Goal: Task Accomplishment & Management: Use online tool/utility

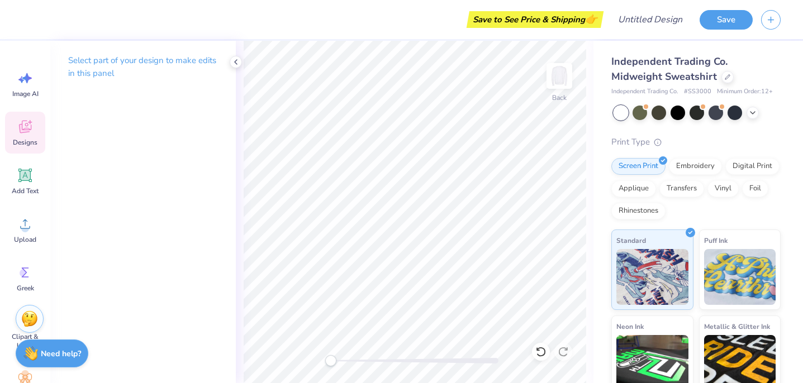
click at [25, 137] on div "Designs" at bounding box center [25, 133] width 40 height 42
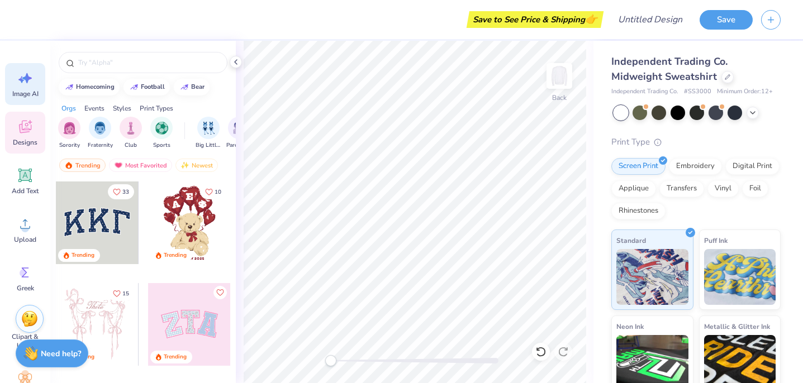
click at [19, 90] on span "Image AI" at bounding box center [25, 93] width 26 height 9
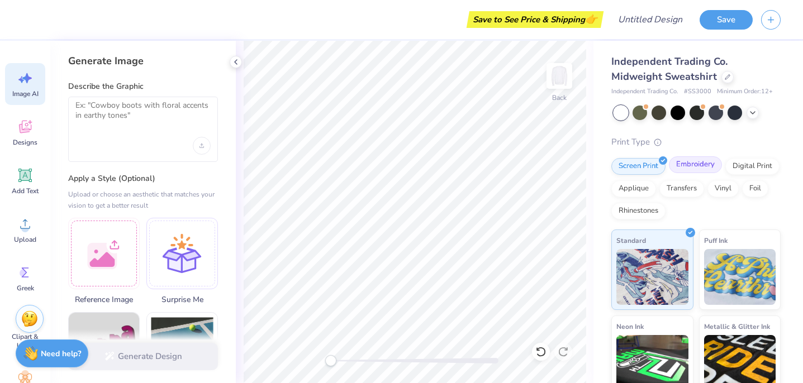
click at [703, 169] on div "Embroidery" at bounding box center [695, 164] width 53 height 17
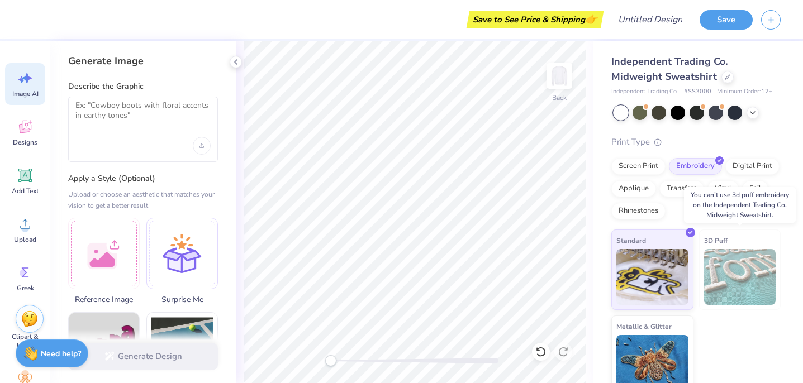
click at [712, 278] on img at bounding box center [740, 277] width 72 height 56
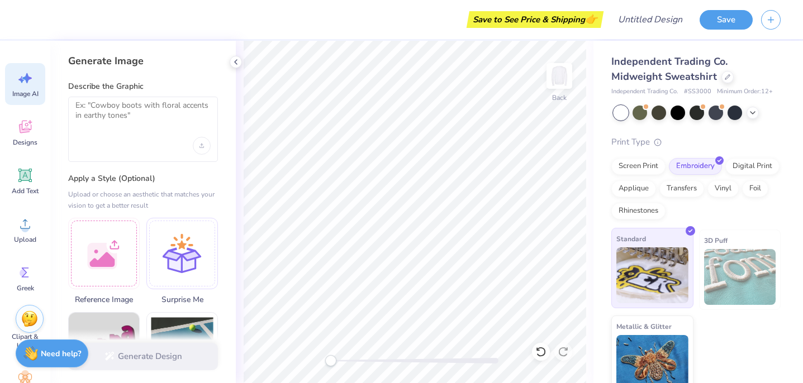
click at [674, 247] on div "Standard" at bounding box center [652, 268] width 82 height 80
click at [744, 168] on div "Digital Print" at bounding box center [752, 164] width 54 height 17
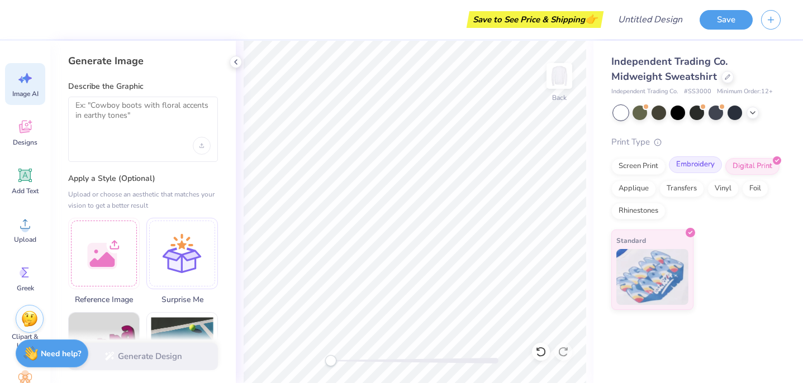
click at [713, 171] on div "Embroidery" at bounding box center [695, 164] width 53 height 17
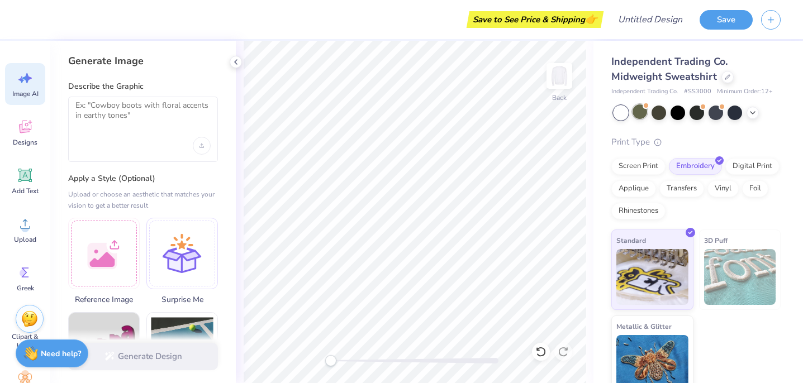
click at [639, 118] on div at bounding box center [639, 111] width 15 height 15
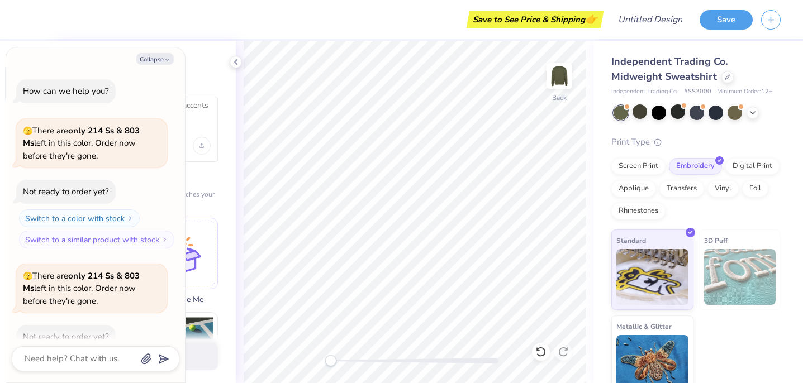
scroll to position [61, 0]
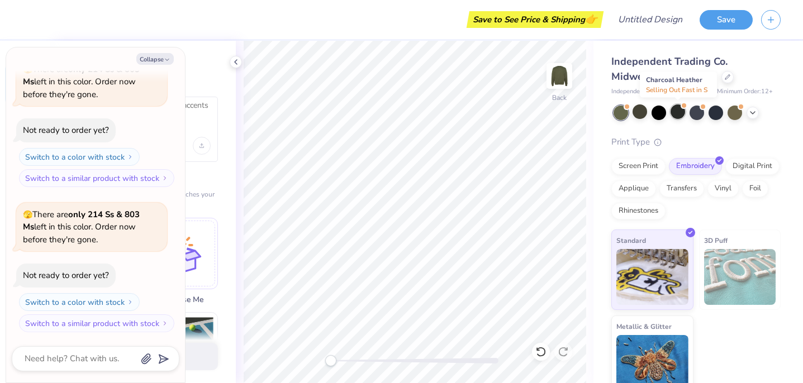
click at [671, 117] on div at bounding box center [677, 111] width 15 height 15
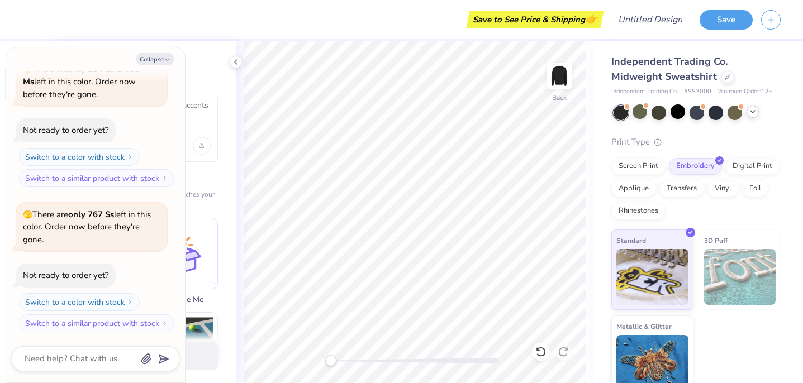
click at [756, 116] on div at bounding box center [696, 113] width 167 height 15
click at [753, 115] on icon at bounding box center [752, 111] width 9 height 9
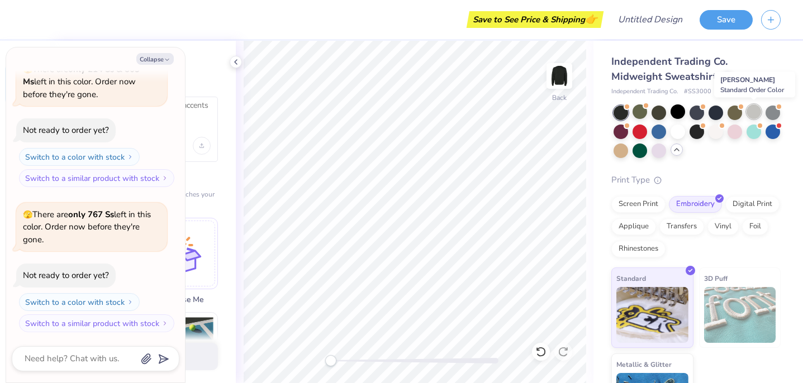
click at [754, 116] on div at bounding box center [753, 111] width 15 height 15
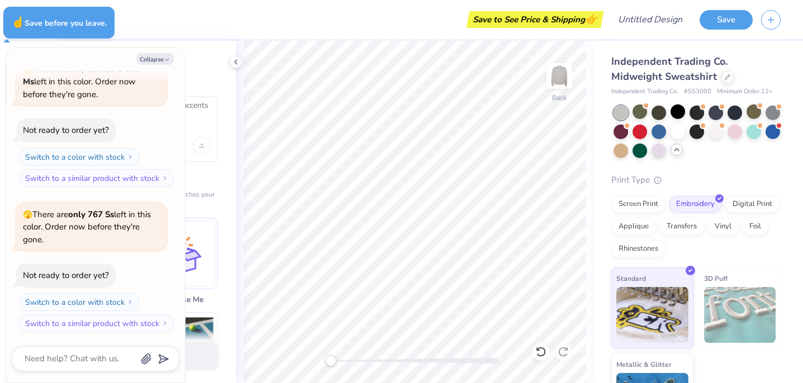
type textarea "x"
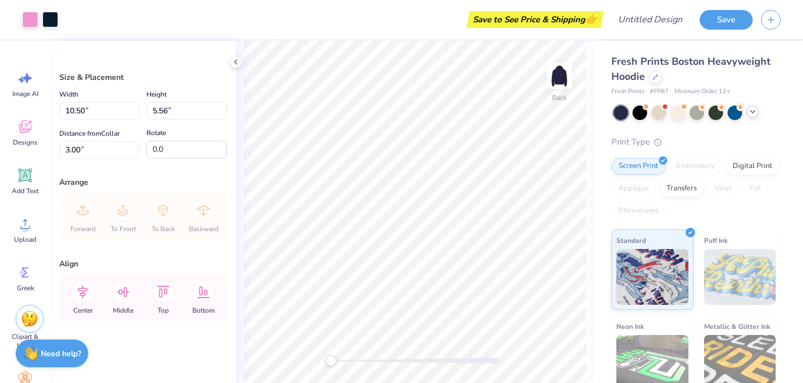
click at [756, 111] on icon at bounding box center [752, 111] width 9 height 9
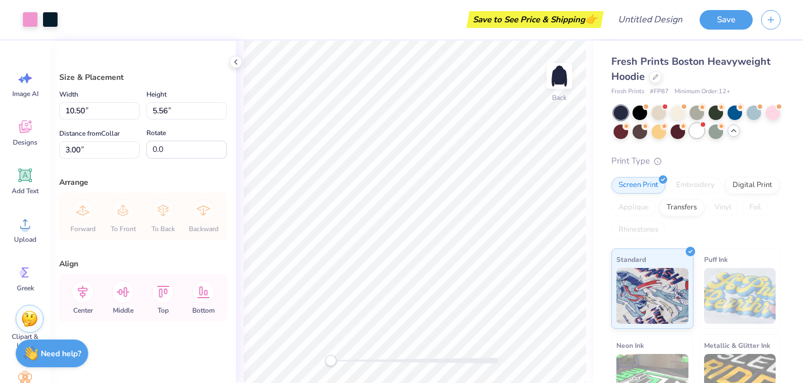
click at [697, 130] on div at bounding box center [696, 130] width 15 height 15
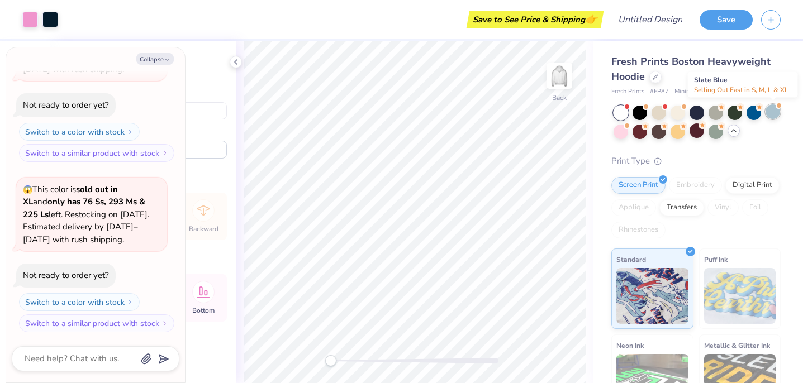
click at [773, 113] on div at bounding box center [772, 111] width 15 height 15
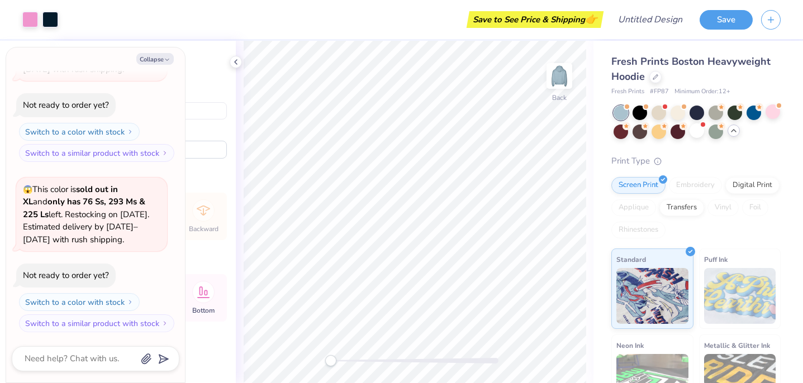
scroll to position [257, 0]
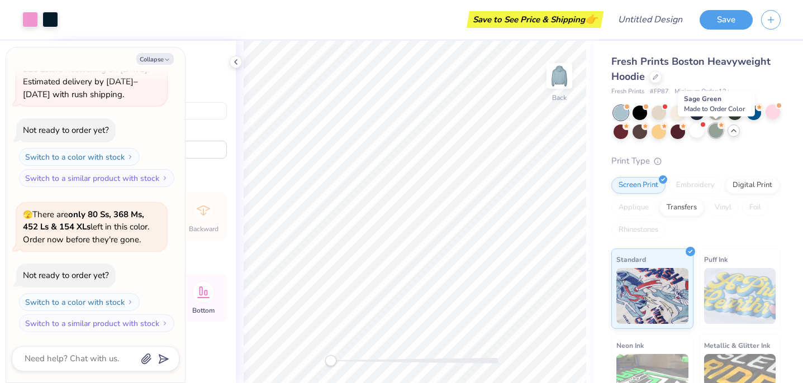
click at [712, 134] on div at bounding box center [715, 130] width 15 height 15
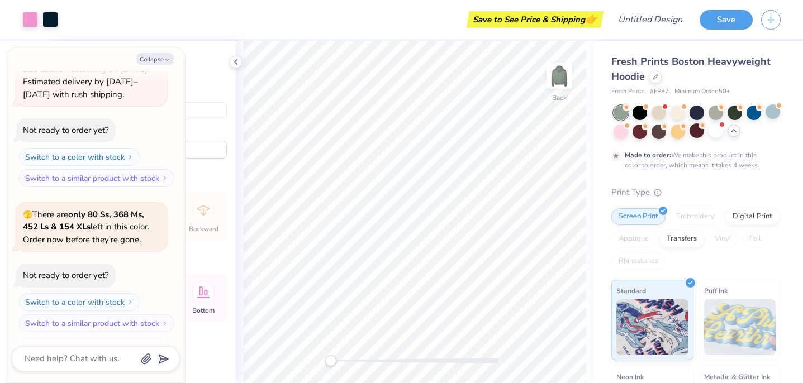
scroll to position [350, 0]
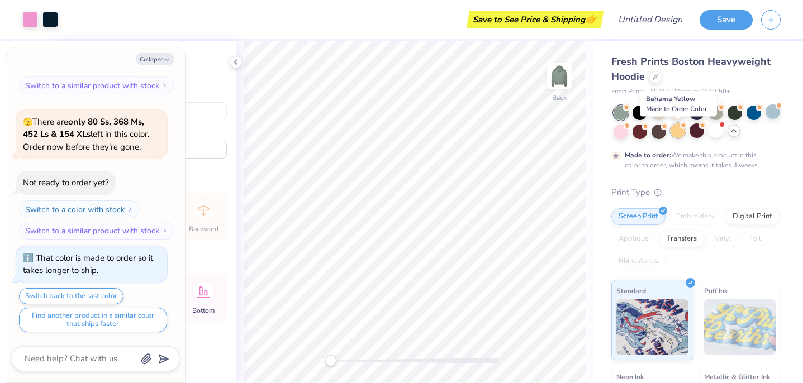
click at [674, 128] on div at bounding box center [677, 130] width 15 height 15
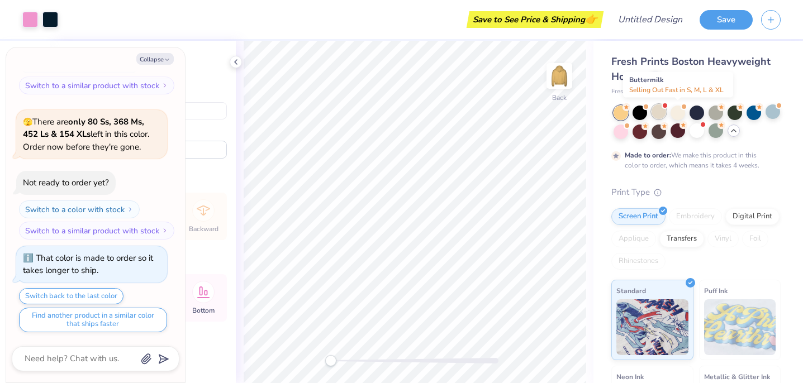
click at [659, 116] on div at bounding box center [658, 111] width 15 height 15
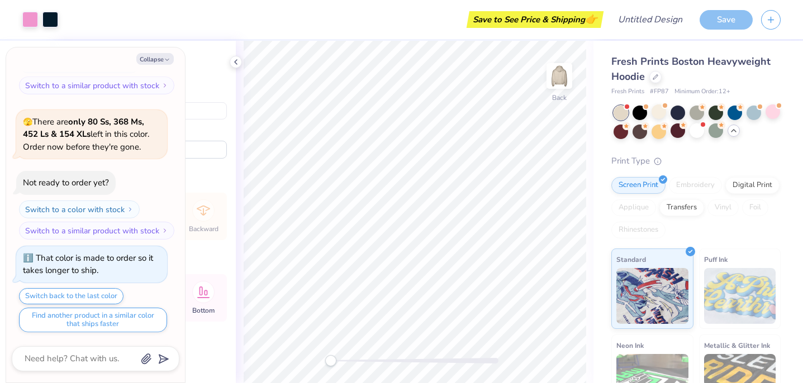
scroll to position [576, 0]
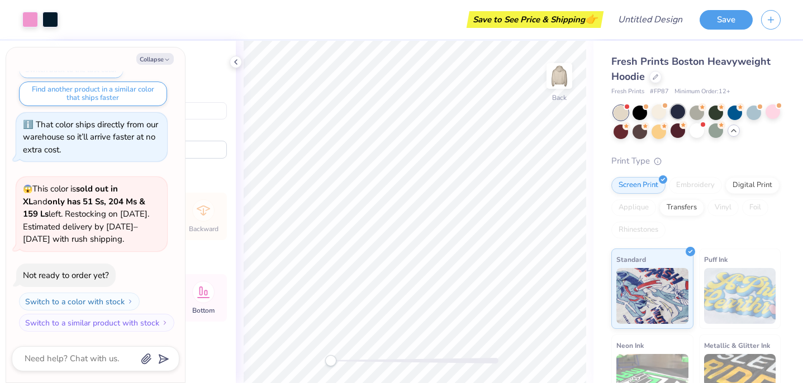
click at [680, 113] on div at bounding box center [677, 111] width 15 height 15
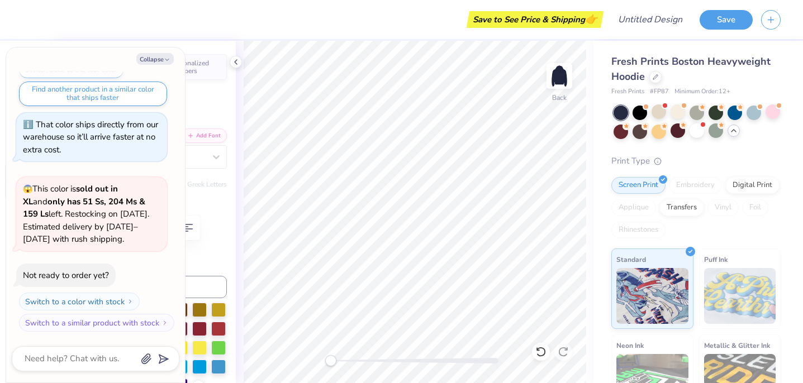
click at [164, 59] on icon "button" at bounding box center [167, 59] width 7 height 7
type textarea "x"
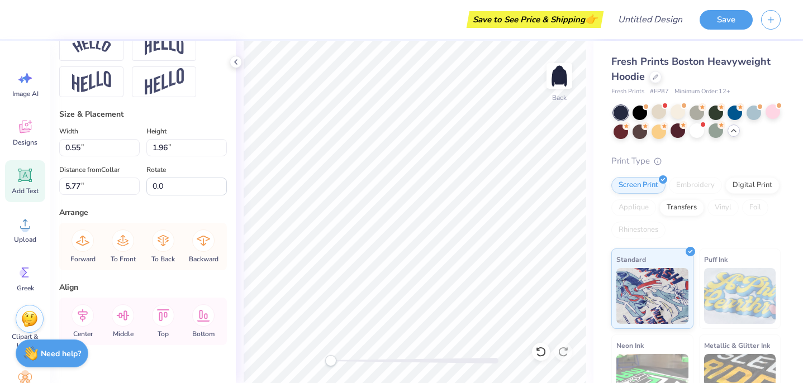
scroll to position [539, 0]
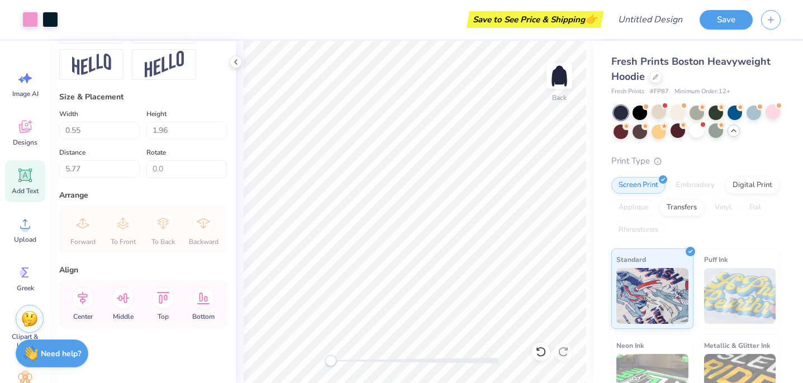
type input "1.78"
type input "6.22"
type input "1.65"
type input "3.50"
type input "0.55"
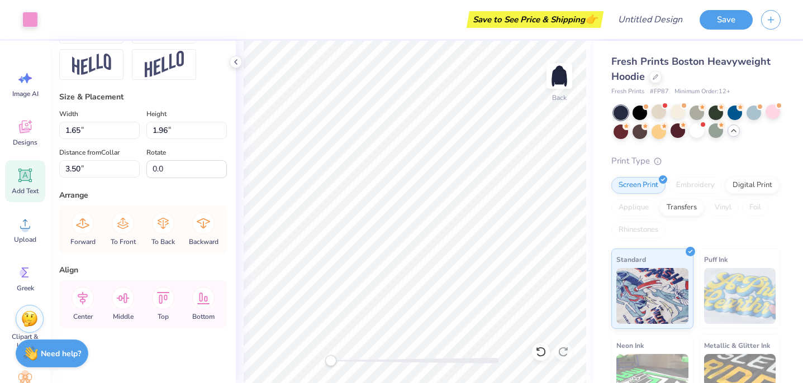
type input "3.30"
type input "1.75"
type input "3.60"
type input "1.59"
type input "3.50"
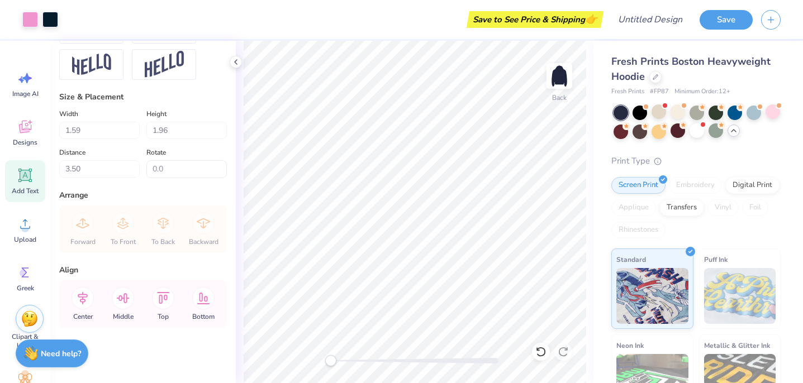
type input "1.72"
type input "3.20"
type input "2.19"
type input "1.97"
type input "3.00"
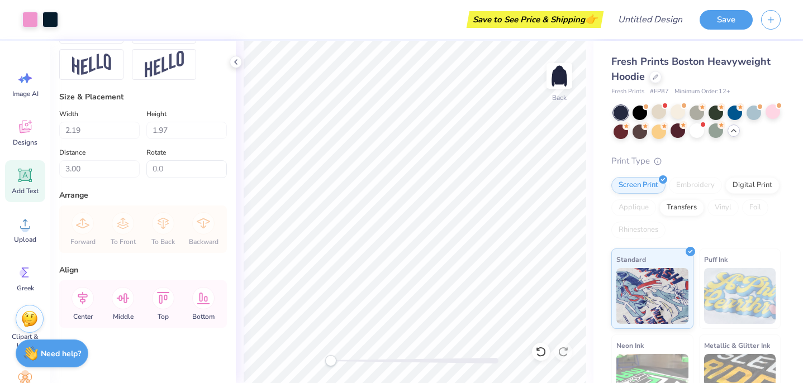
type input "0.55"
type input "1.96"
type input "5.77"
type input "1.65"
type input "6.02"
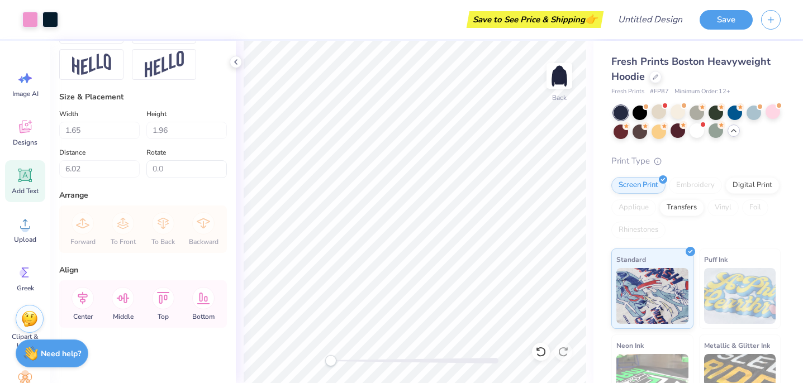
type input "0.55"
type input "5.77"
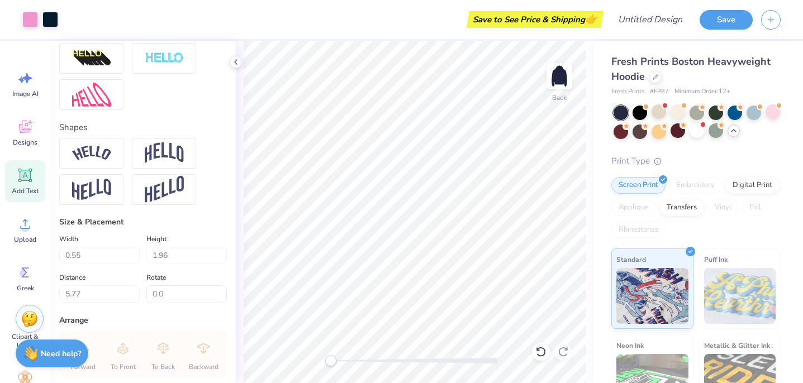
scroll to position [411, 0]
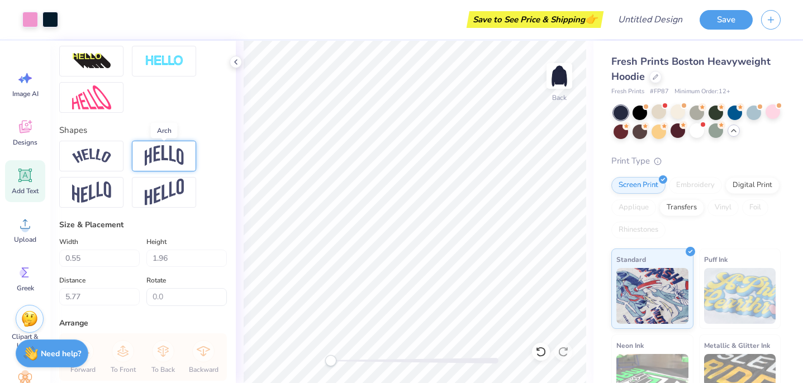
click at [152, 163] on img at bounding box center [164, 155] width 39 height 21
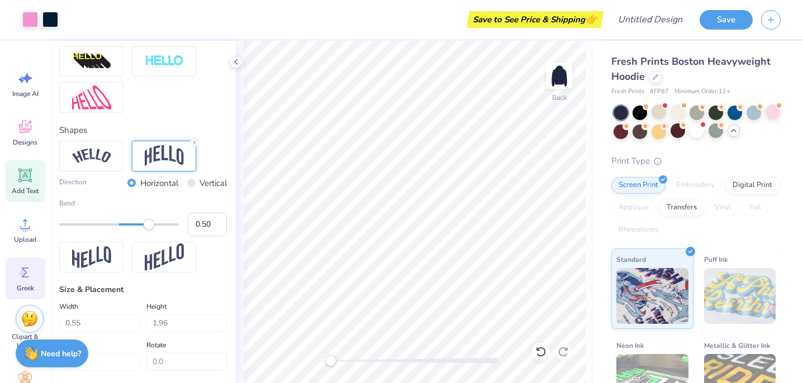
click at [29, 264] on icon at bounding box center [25, 272] width 17 height 17
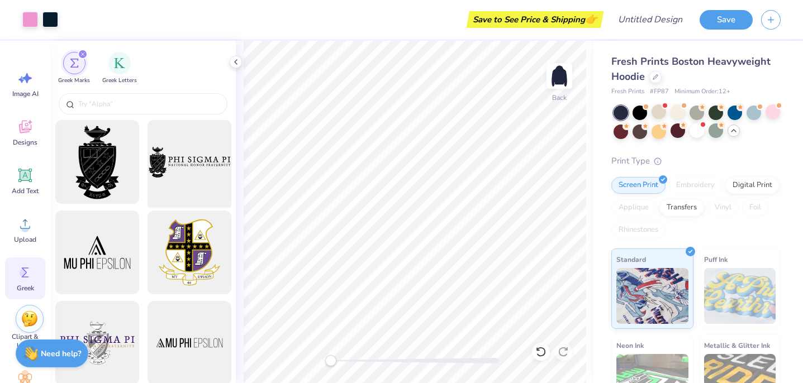
scroll to position [135, 0]
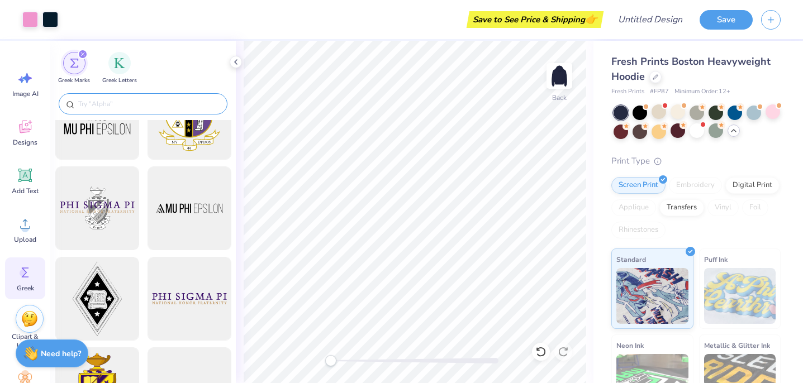
click at [131, 102] on input "text" at bounding box center [148, 103] width 143 height 11
click at [112, 66] on div "filter for Greek Letters" at bounding box center [119, 62] width 22 height 22
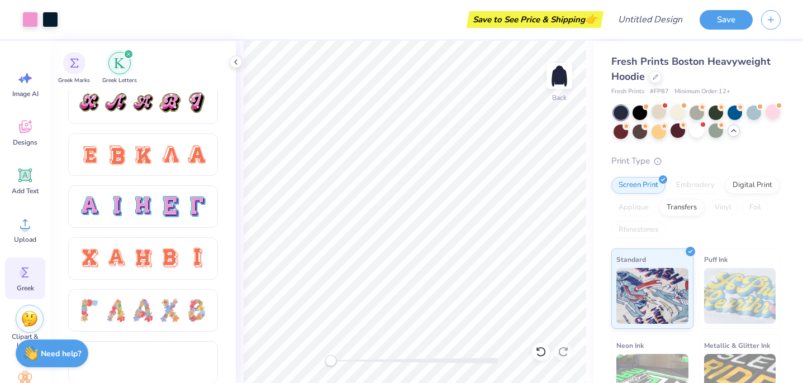
scroll to position [689, 0]
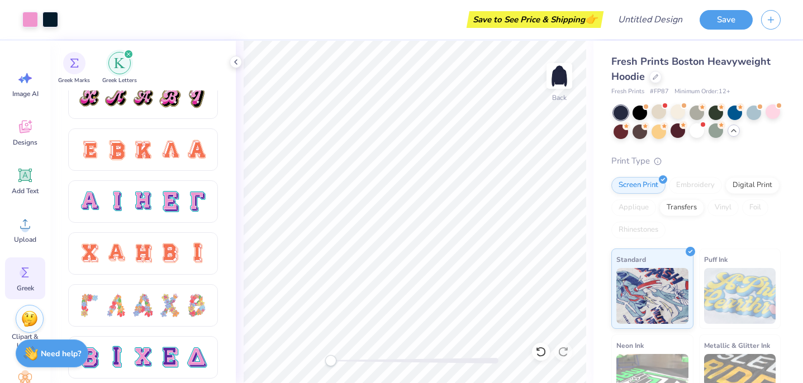
click at [561, 15] on div "Save to See Price & Shipping 👉" at bounding box center [534, 19] width 131 height 17
click at [735, 15] on button "Save" at bounding box center [725, 18] width 53 height 20
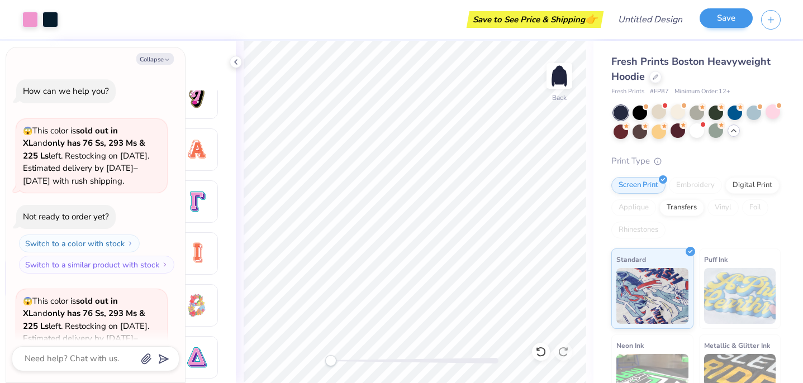
scroll to position [606, 0]
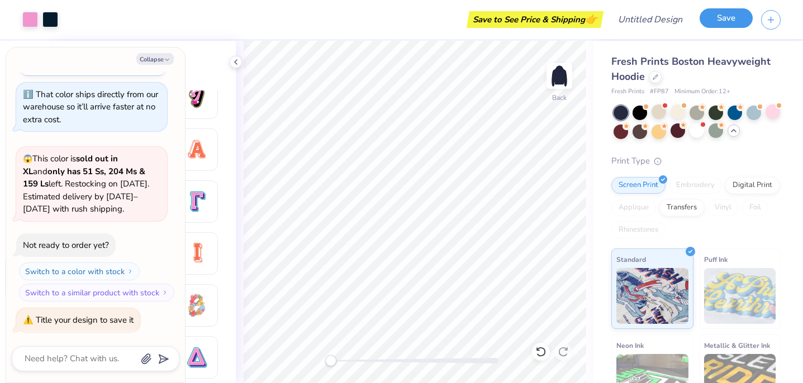
click at [730, 17] on button "Save" at bounding box center [725, 18] width 53 height 20
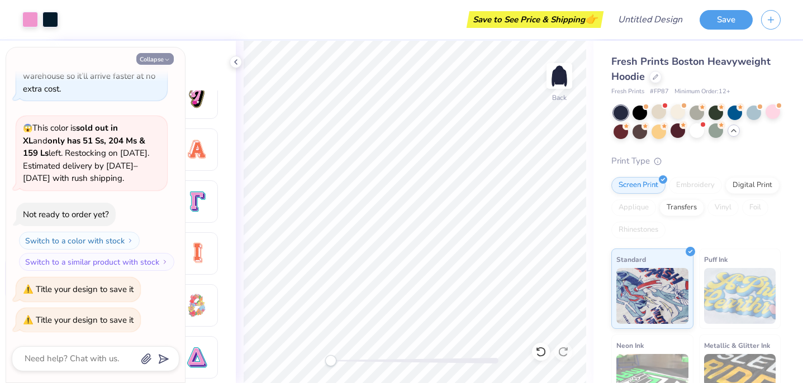
click at [164, 60] on icon "button" at bounding box center [167, 59] width 7 height 7
type textarea "x"
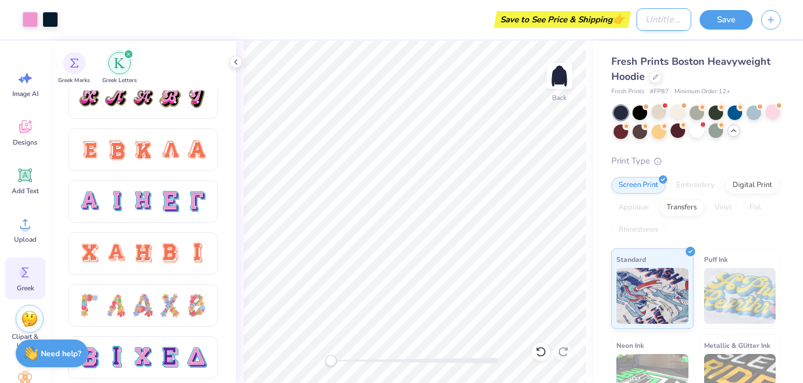
click at [658, 30] on input "Design Title" at bounding box center [663, 19] width 55 height 22
type input "Hoodie"
click at [739, 31] on div "Save" at bounding box center [750, 19] width 103 height 39
click at [738, 22] on button "Save" at bounding box center [725, 18] width 53 height 20
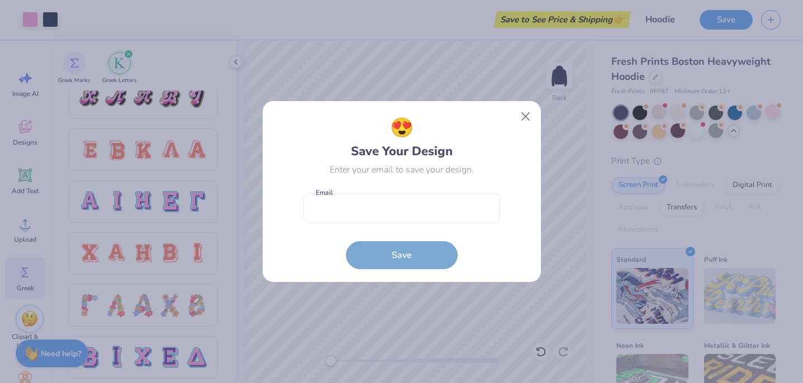
click at [413, 230] on form "Email is a required field Email Save" at bounding box center [401, 229] width 197 height 82
click at [420, 209] on input "email" at bounding box center [401, 208] width 197 height 31
type input "alexistranxx@gmail.com"
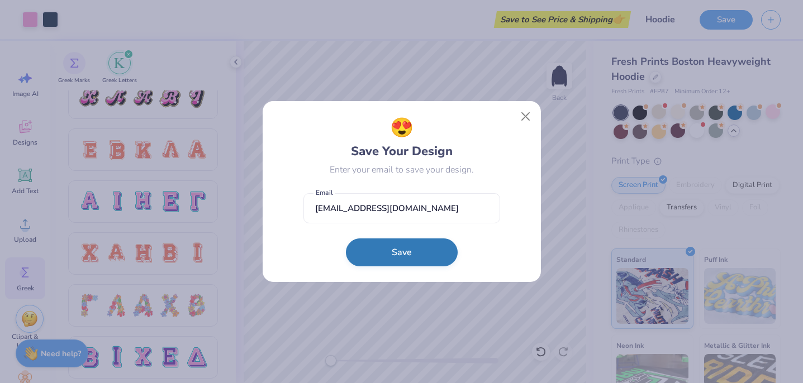
click at [420, 249] on button "Save" at bounding box center [402, 253] width 112 height 28
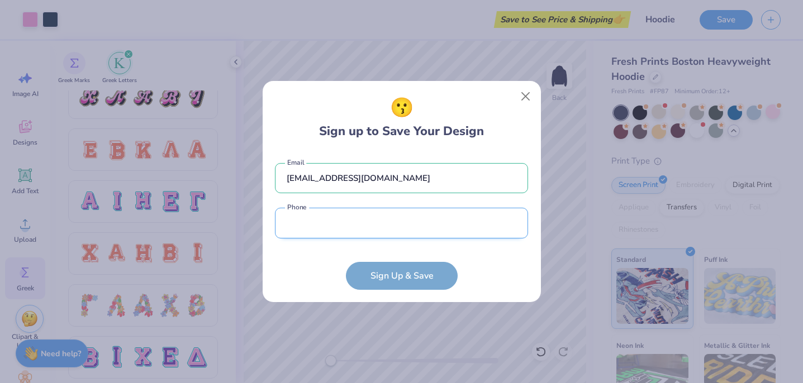
click at [413, 233] on input "tel" at bounding box center [401, 223] width 253 height 31
type input "(301) 532-3880"
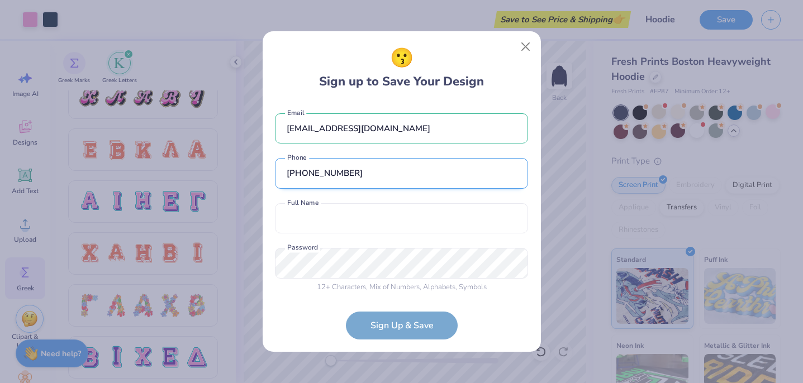
scroll to position [4, 0]
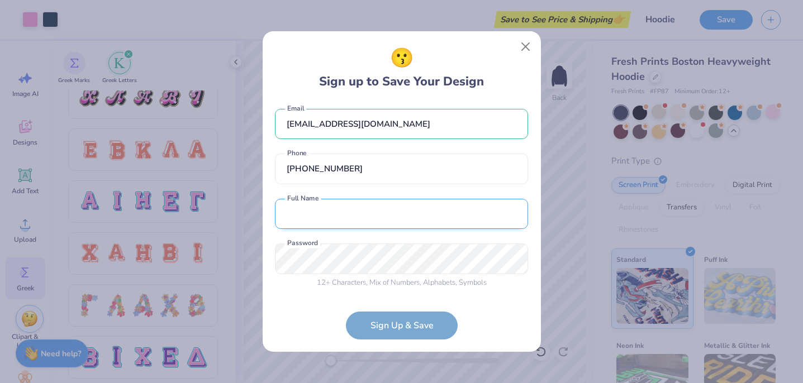
click at [372, 221] on input "text" at bounding box center [401, 214] width 253 height 31
click at [537, 41] on div "😗 Sign up to Save Your Design alexistranxx@gmail.com Email (301) 532-3880 Phone…" at bounding box center [402, 191] width 278 height 321
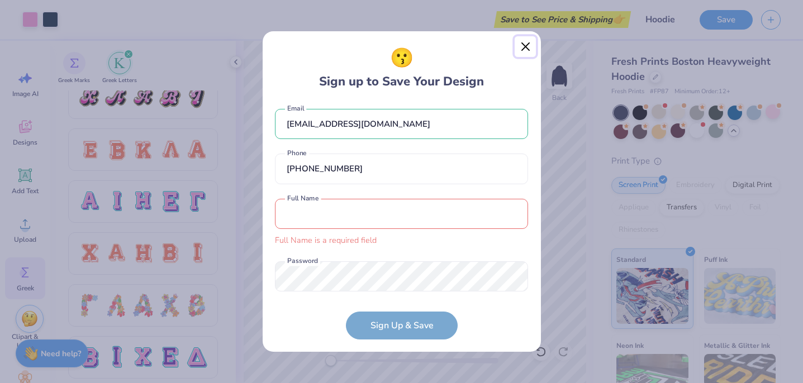
click at [535, 43] on button "Close" at bounding box center [524, 46] width 21 height 21
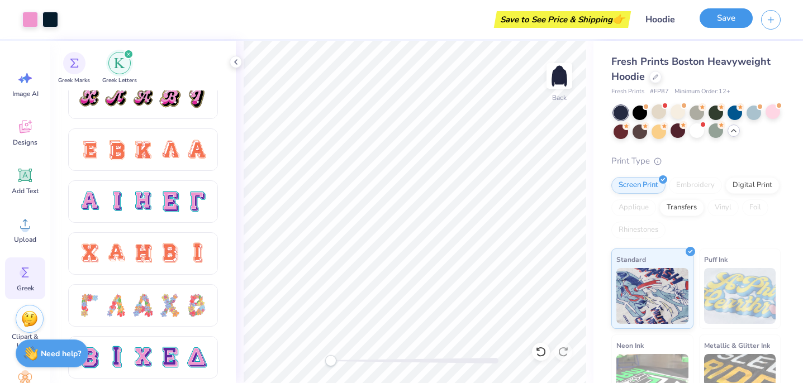
click at [720, 17] on button "Save" at bounding box center [725, 18] width 53 height 20
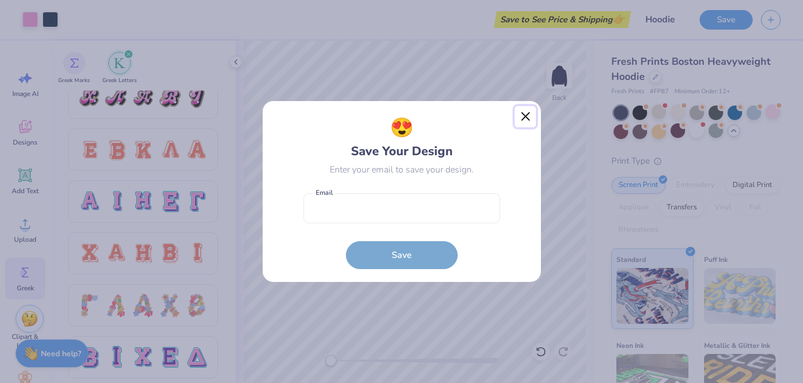
click at [528, 112] on button "Close" at bounding box center [524, 116] width 21 height 21
